Goal: Information Seeking & Learning: Learn about a topic

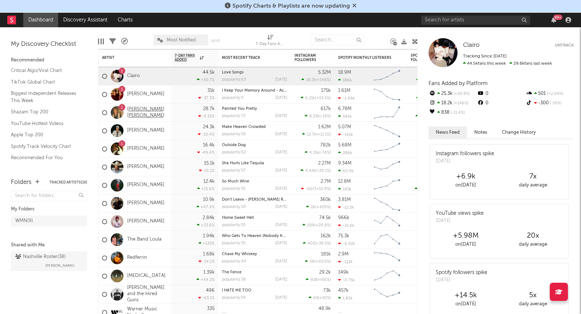
click at [149, 108] on link "[PERSON_NAME] [PERSON_NAME]" at bounding box center [147, 112] width 40 height 12
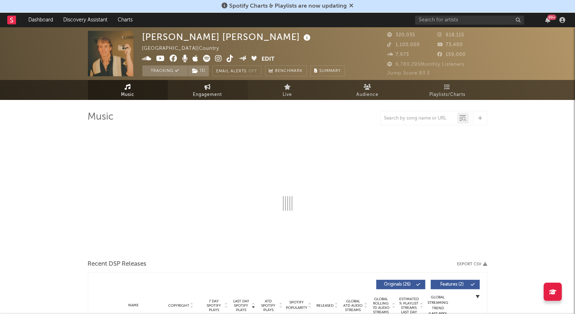
click at [191, 92] on link "Engagement" at bounding box center [208, 90] width 80 height 20
select select "1w"
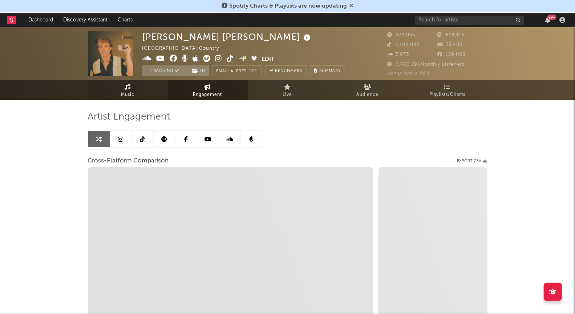
click at [139, 84] on link "Music" at bounding box center [128, 90] width 80 height 20
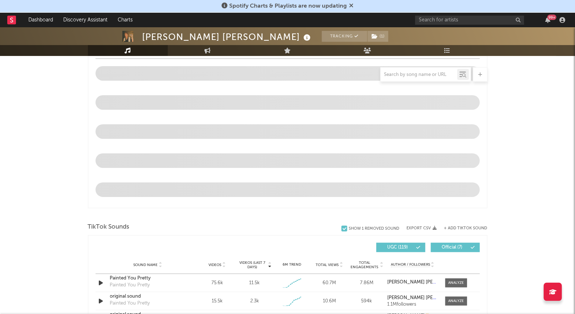
scroll to position [494, 0]
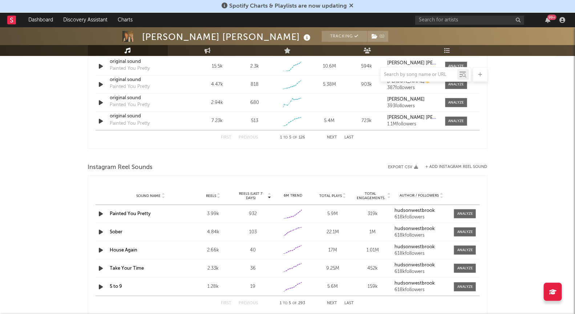
select select "6m"
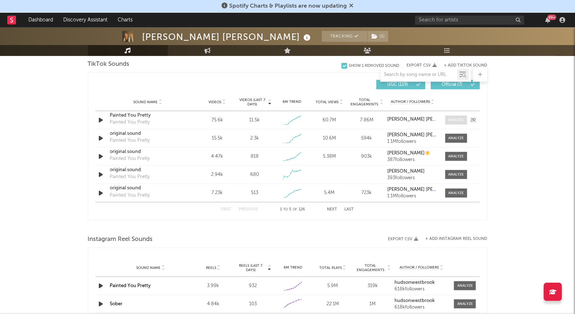
click at [455, 121] on div at bounding box center [456, 119] width 16 height 5
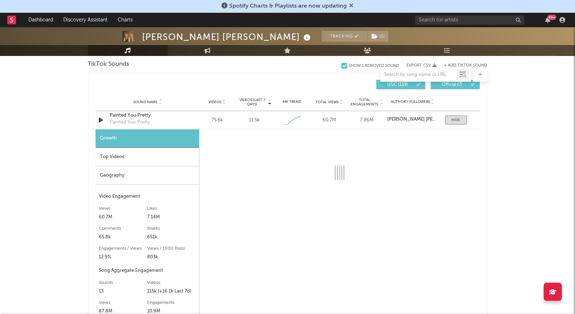
select select "1w"
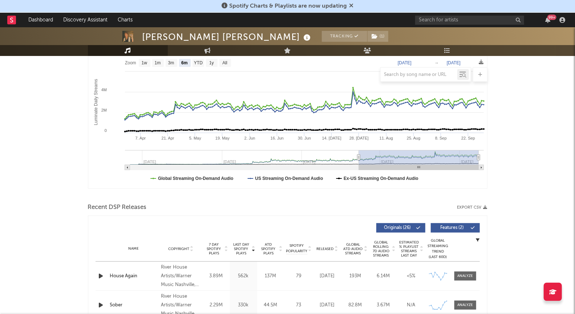
scroll to position [0, 0]
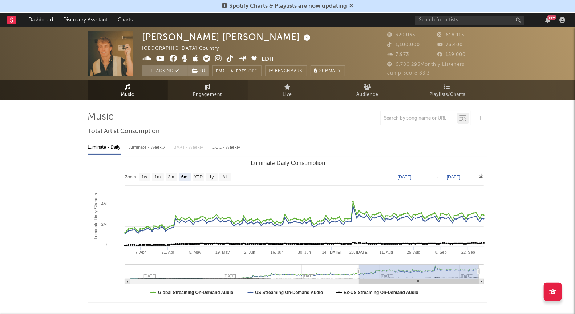
click at [222, 88] on link "Engagement" at bounding box center [208, 90] width 80 height 20
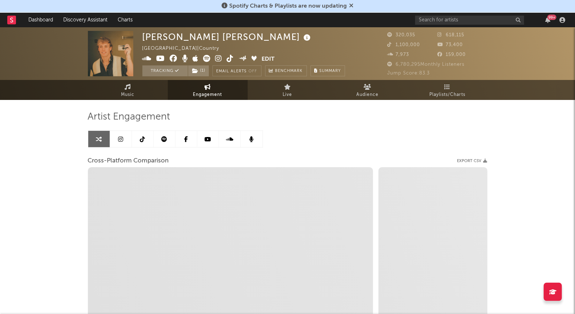
select select "1m"
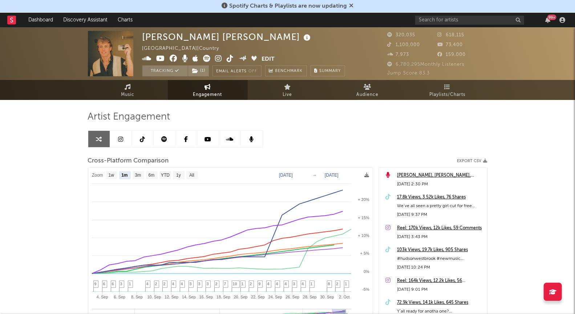
click at [123, 143] on link at bounding box center [121, 139] width 22 height 16
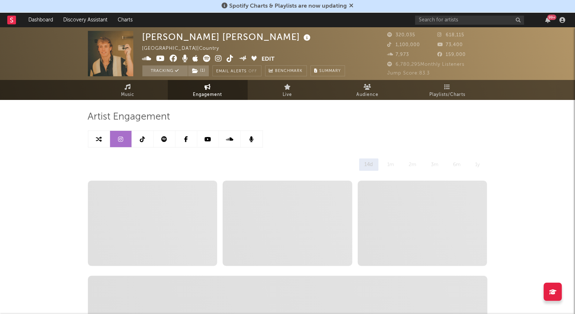
select select "6m"
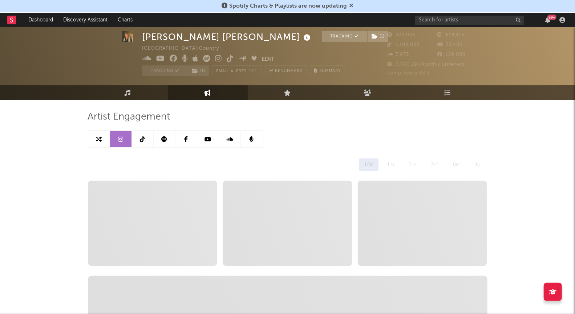
scroll to position [768, 0]
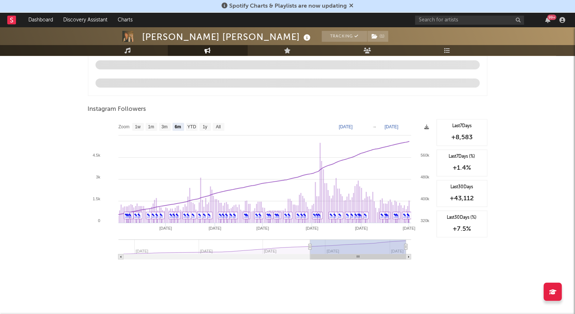
drag, startPoint x: 312, startPoint y: 246, endPoint x: 338, endPoint y: 246, distance: 26.5
click at [338, 246] on rect at bounding box center [358, 246] width 96 height 15
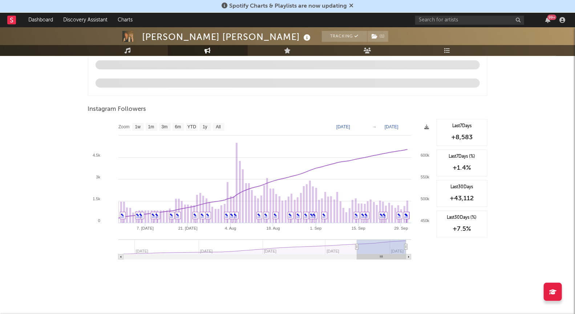
type input "[DATE]"
select select "3m"
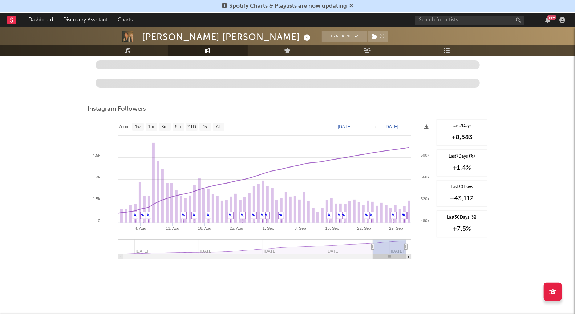
type input "[DATE]"
drag, startPoint x: 309, startPoint y: 242, endPoint x: 373, endPoint y: 244, distance: 64.7
click at [373, 244] on icon at bounding box center [373, 246] width 3 height 5
click at [350, 126] on text "[DATE]" at bounding box center [345, 126] width 14 height 5
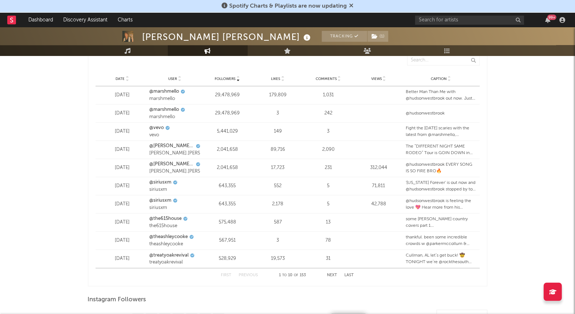
scroll to position [1076, 0]
